Goal: Task Accomplishment & Management: Use online tool/utility

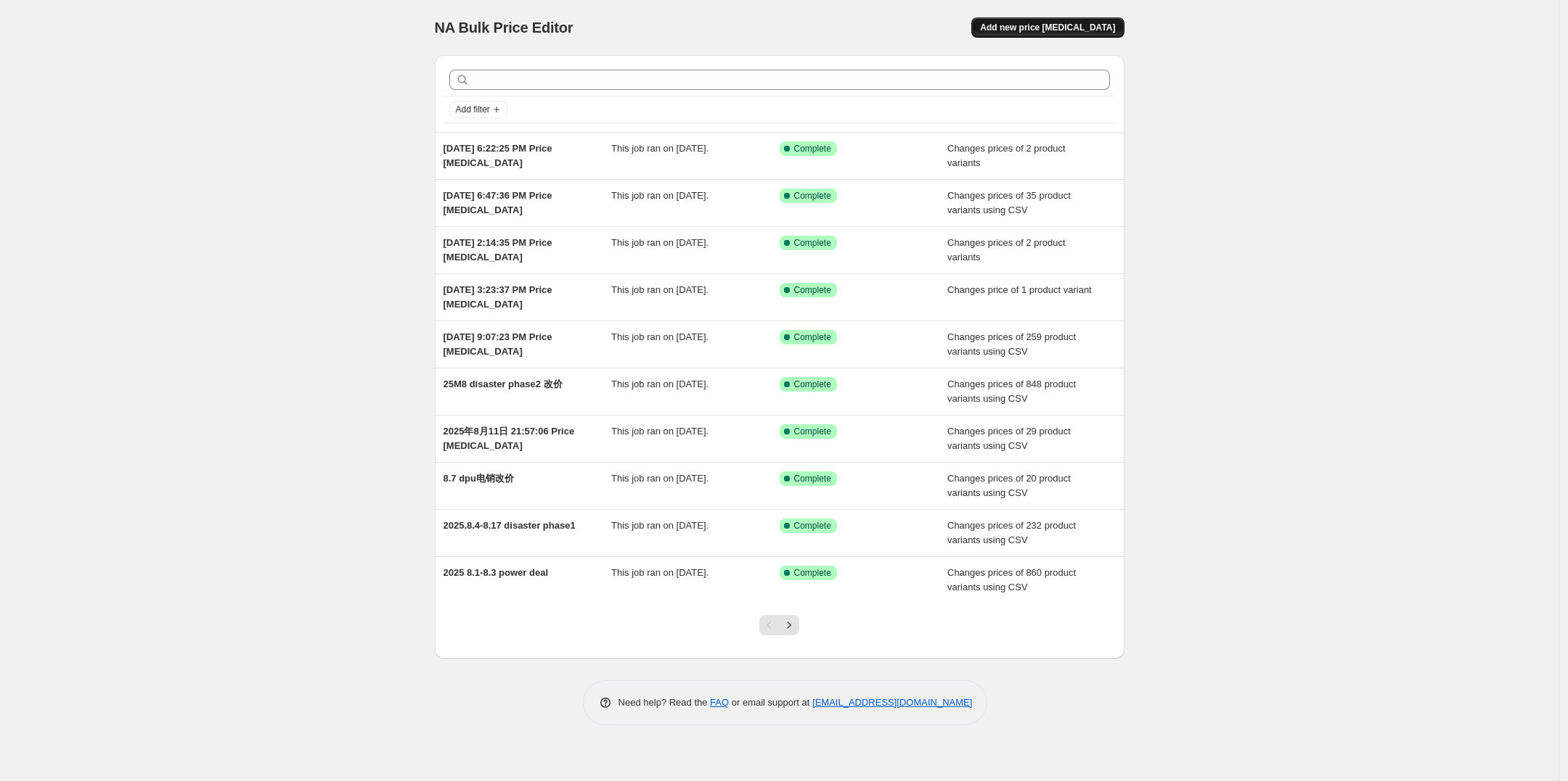
click at [1070, 26] on span "Add new price [MEDICAL_DATA]" at bounding box center [1047, 27] width 135 height 12
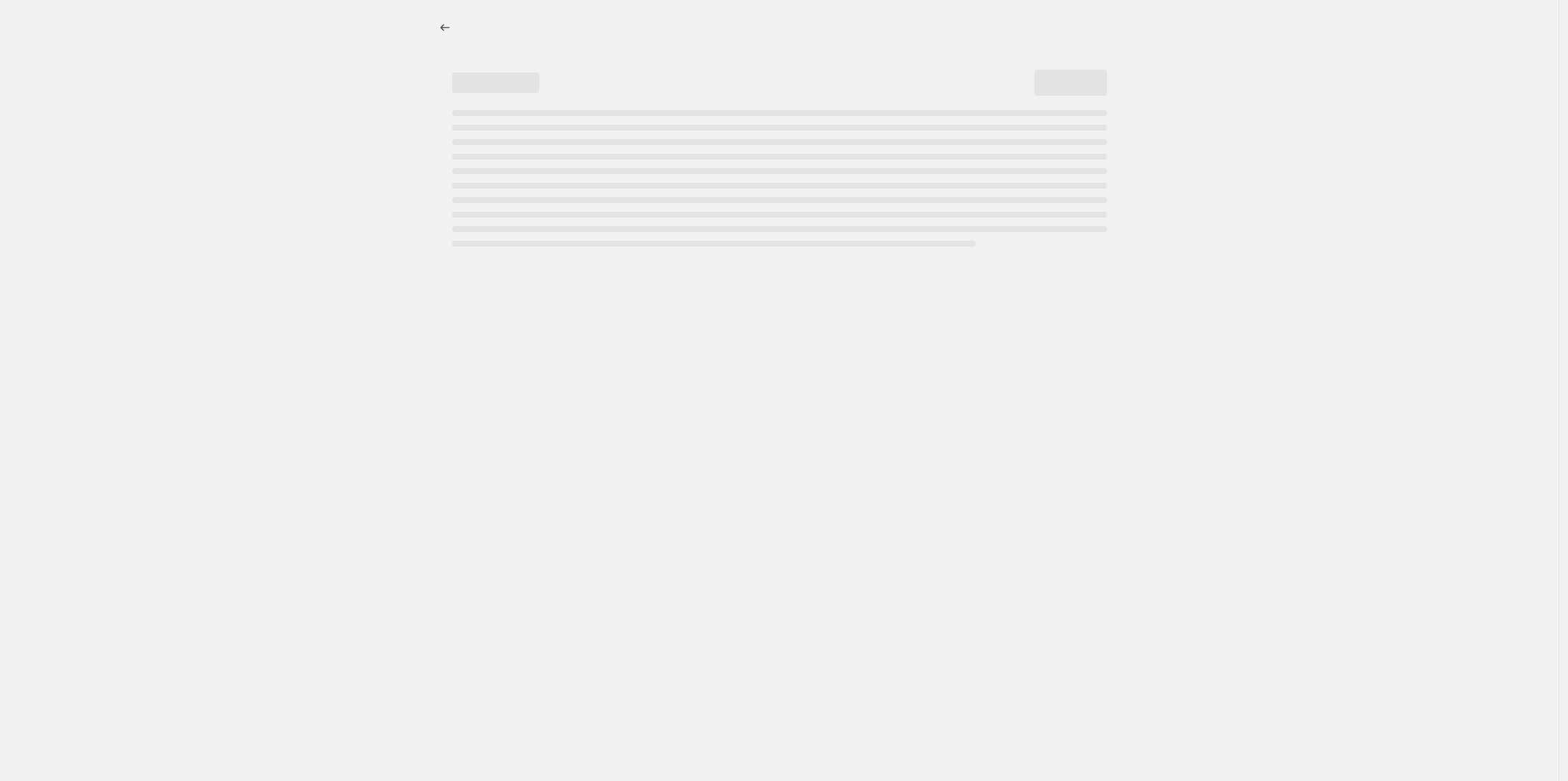
select select "percentage"
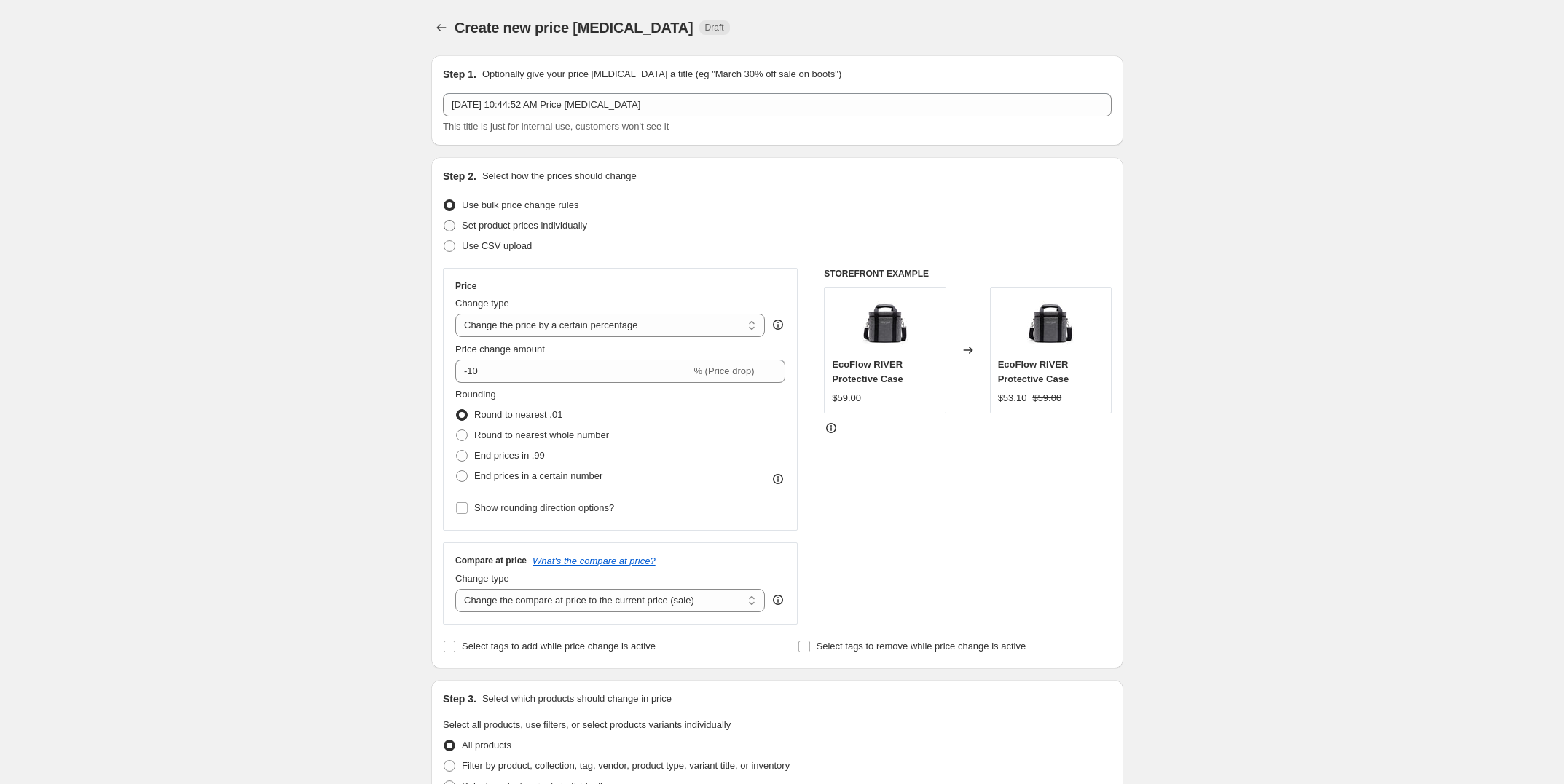
click at [529, 222] on span "Set product prices individually" at bounding box center [525, 225] width 125 height 11
click at [444, 220] on input "Set product prices individually" at bounding box center [443, 220] width 1 height 1
radio input "true"
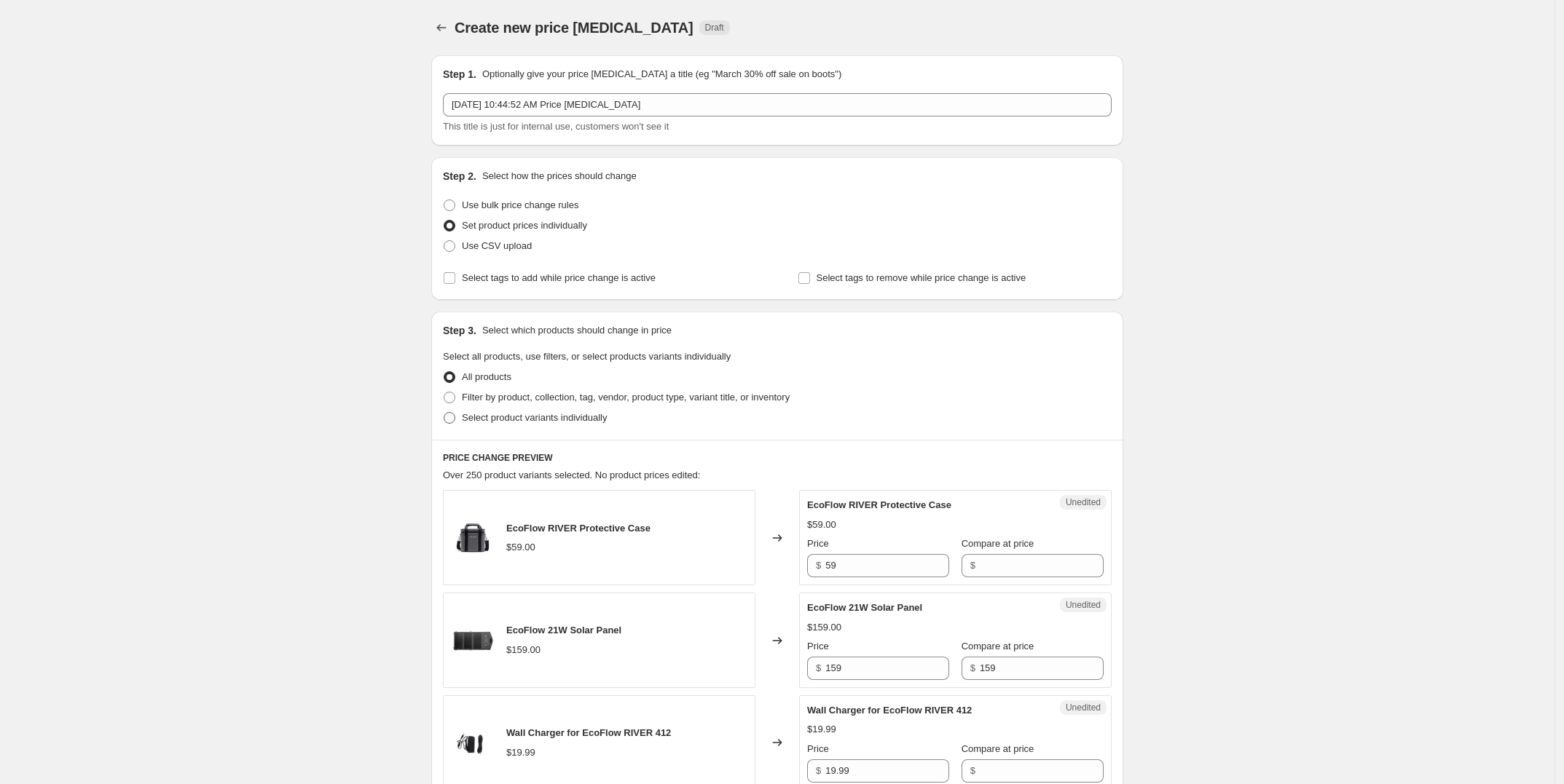
click at [584, 416] on span "Select product variants individually" at bounding box center [534, 417] width 145 height 11
click at [444, 413] on input "Select product variants individually" at bounding box center [443, 412] width 1 height 1
radio input "true"
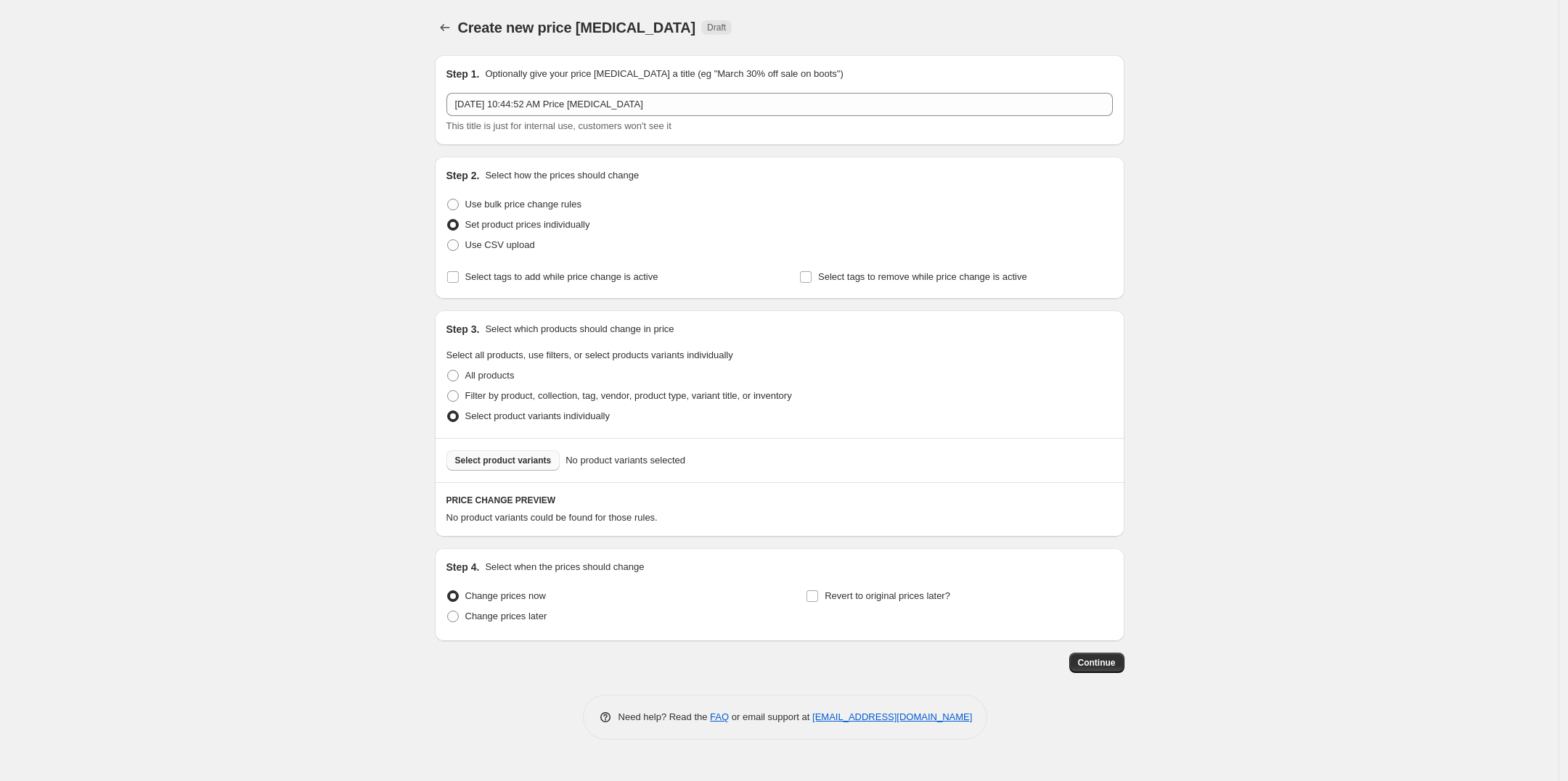
click at [536, 461] on span "Select product variants" at bounding box center [503, 460] width 97 height 12
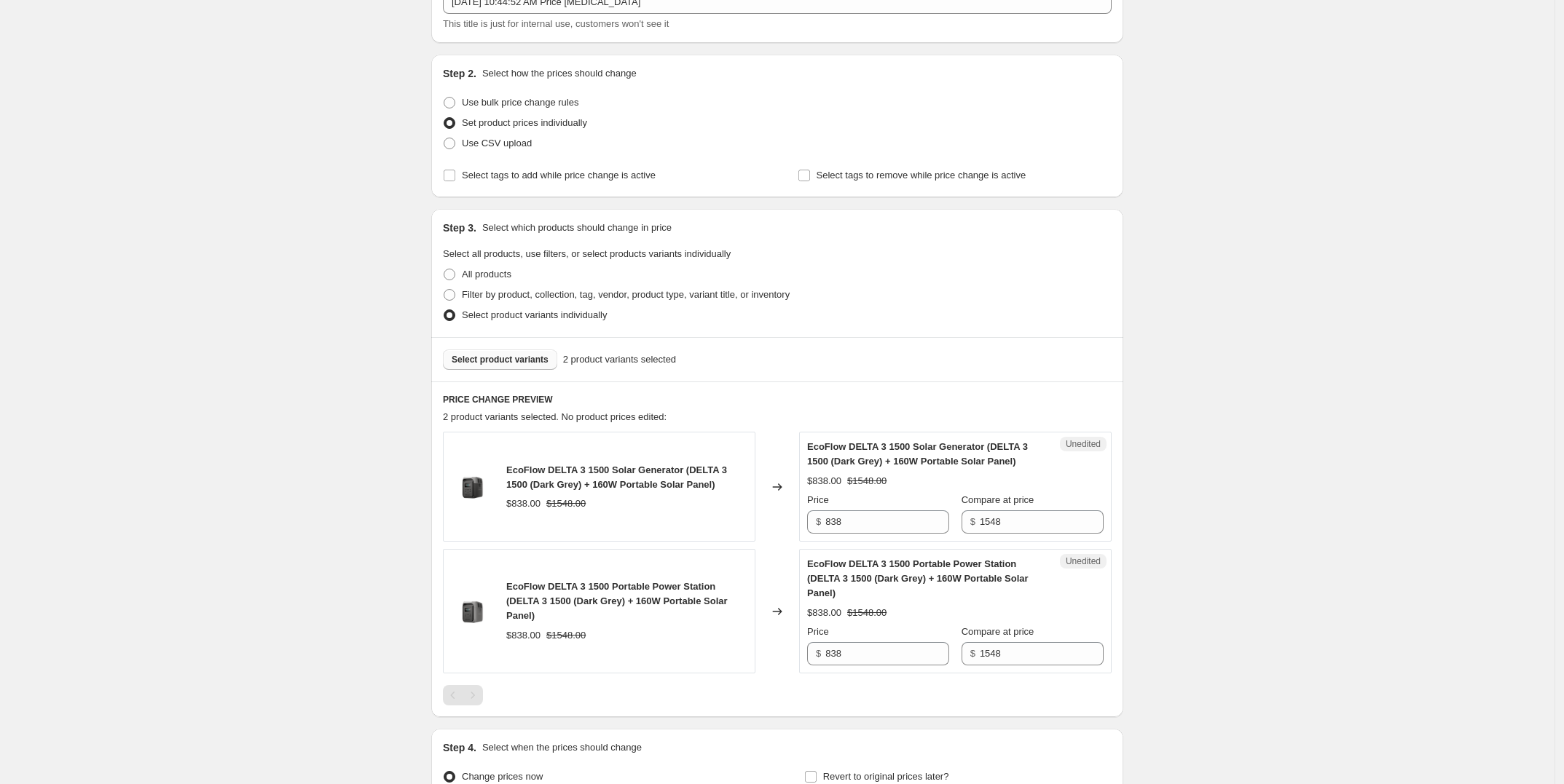
scroll to position [182, 0]
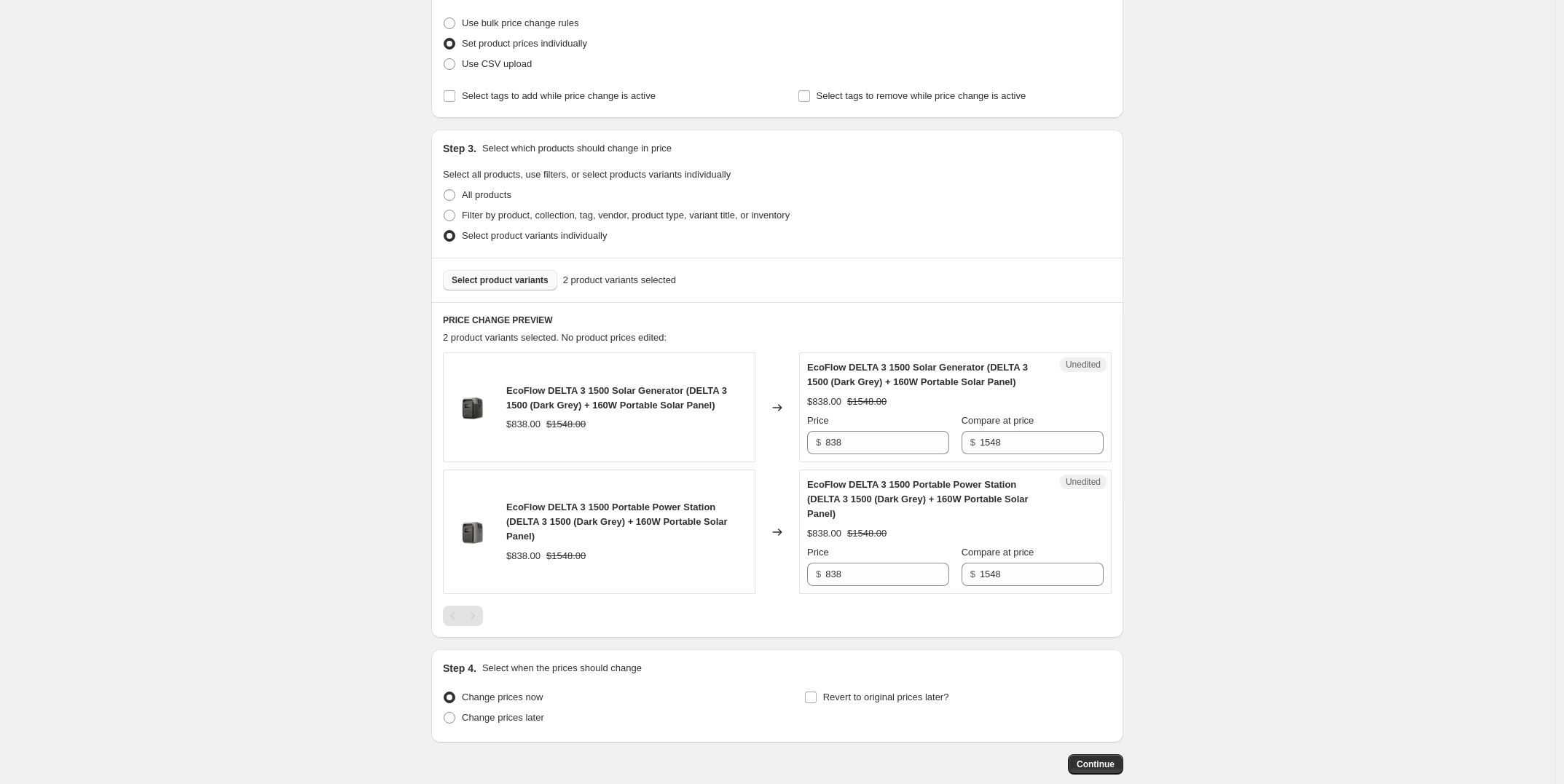
click at [518, 290] on button "Select product variants" at bounding box center [500, 281] width 114 height 20
